Goal: Transaction & Acquisition: Subscribe to service/newsletter

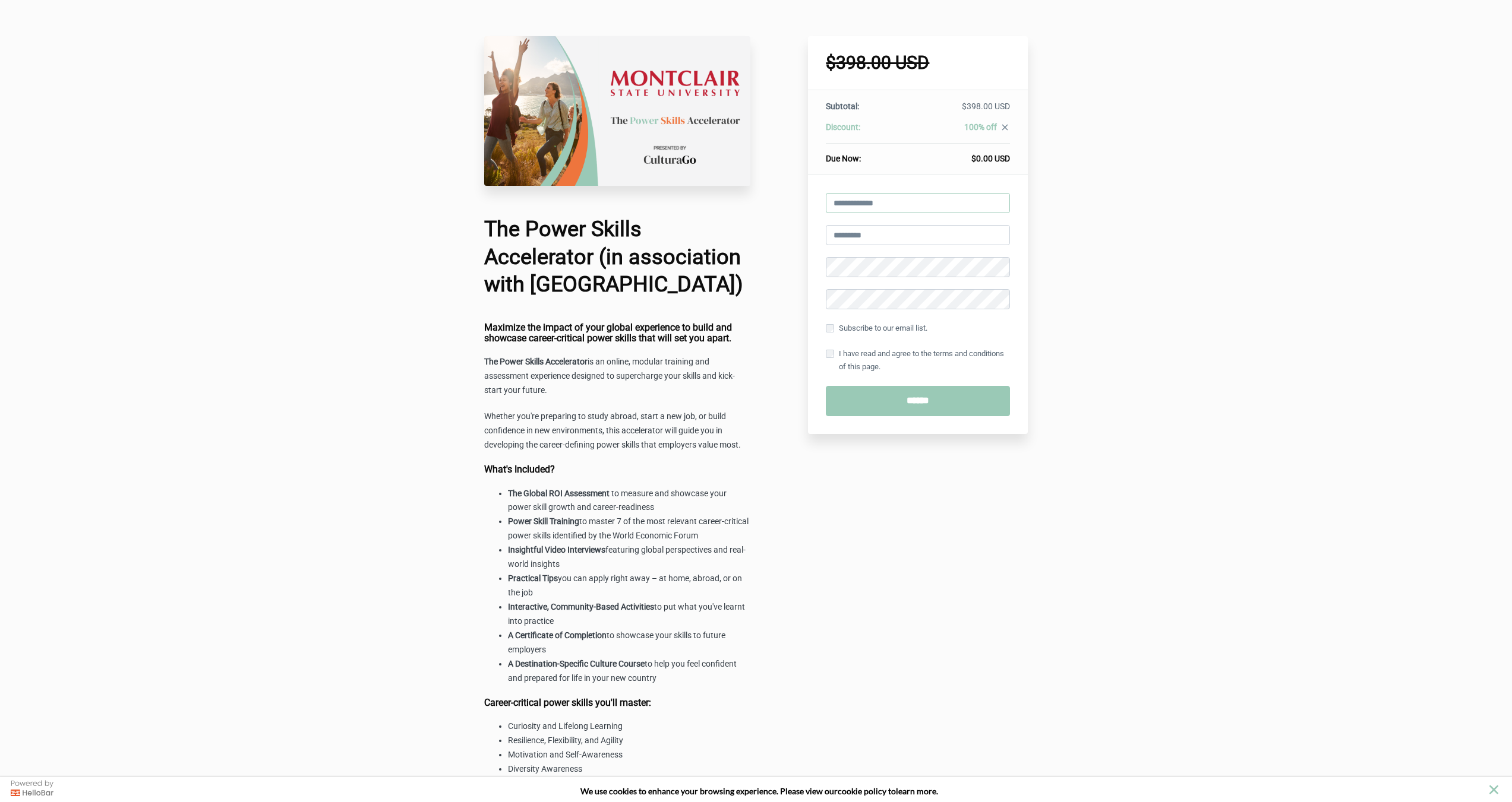
click at [884, 205] on input "email" at bounding box center [918, 203] width 184 height 20
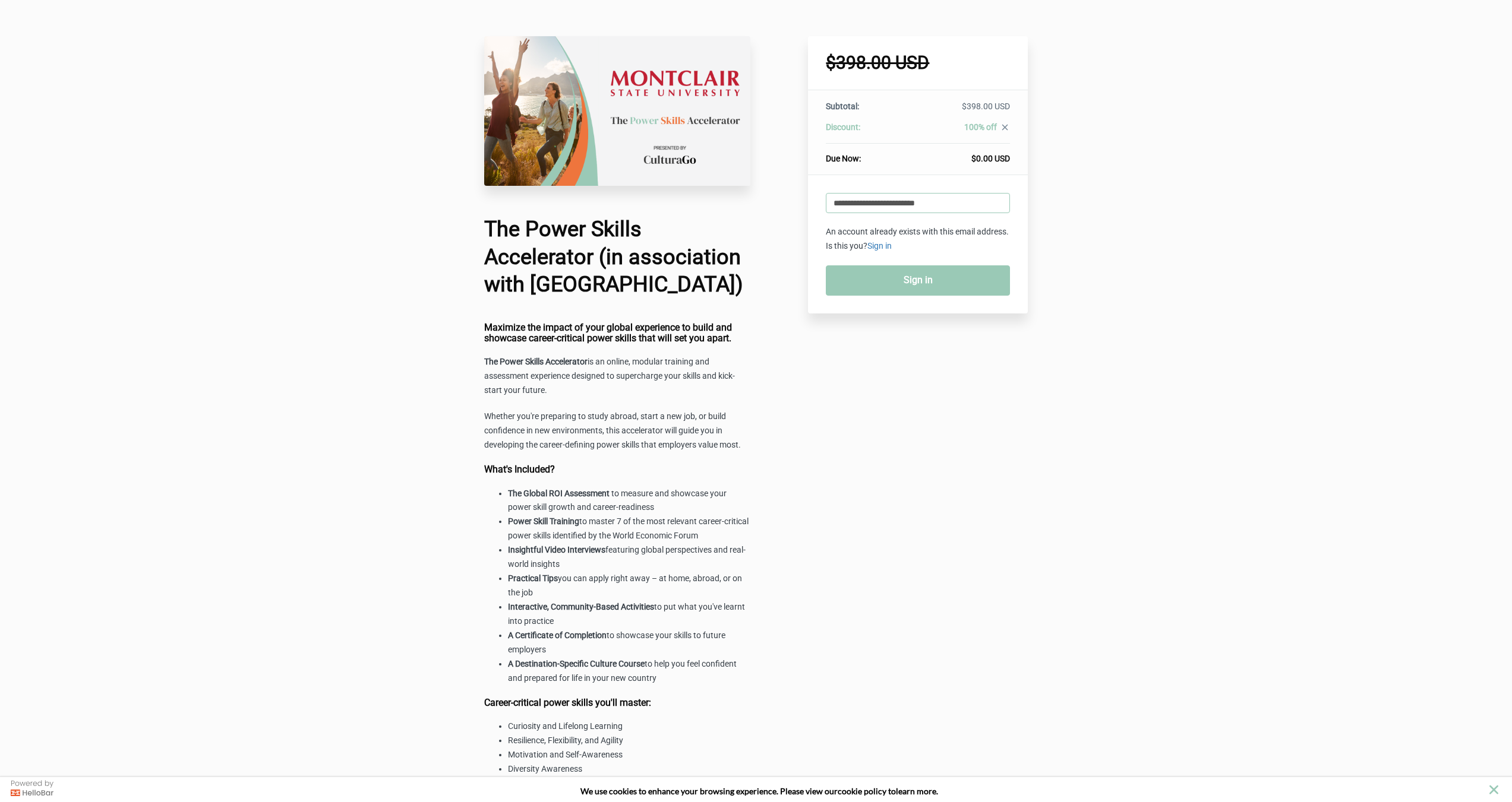
type input "**********"
click at [939, 276] on link "Sign in" at bounding box center [918, 280] width 184 height 30
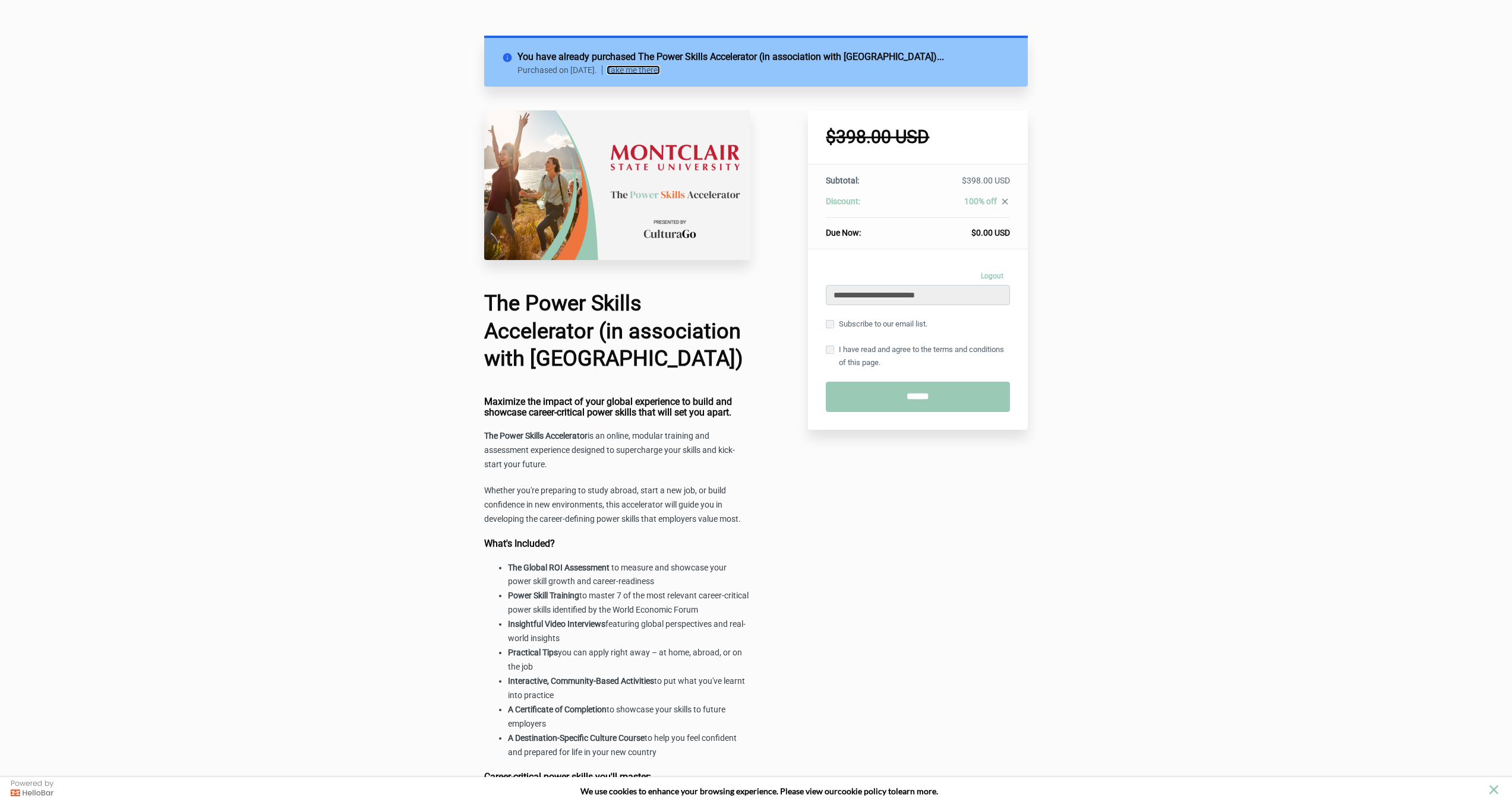
click at [660, 69] on link "Take me there!" at bounding box center [633, 69] width 53 height 9
